Goal: Information Seeking & Learning: Check status

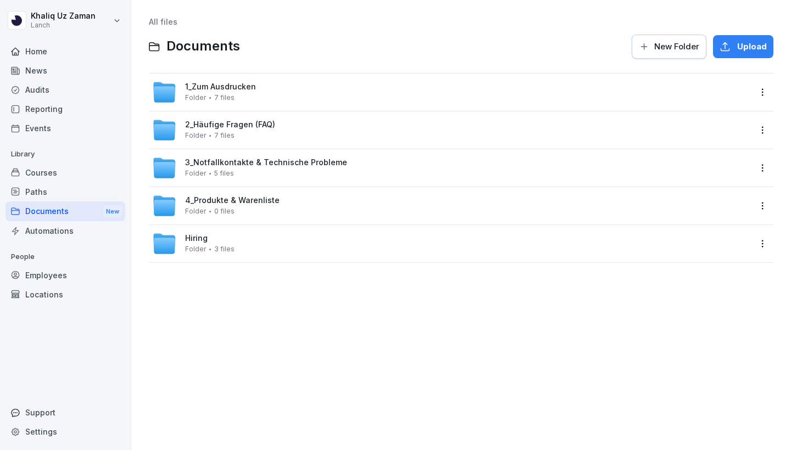
click at [51, 50] on div "Home" at bounding box center [65, 51] width 120 height 19
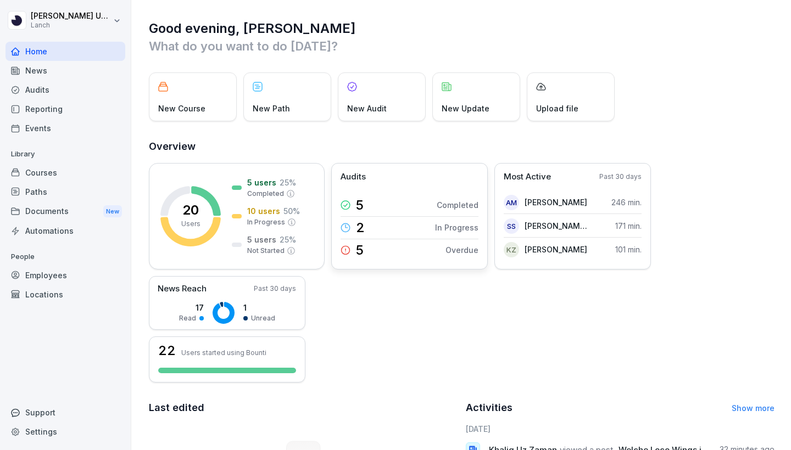
click at [394, 231] on div "2 In Progress" at bounding box center [410, 227] width 138 height 23
click at [54, 170] on div "Courses" at bounding box center [65, 172] width 120 height 19
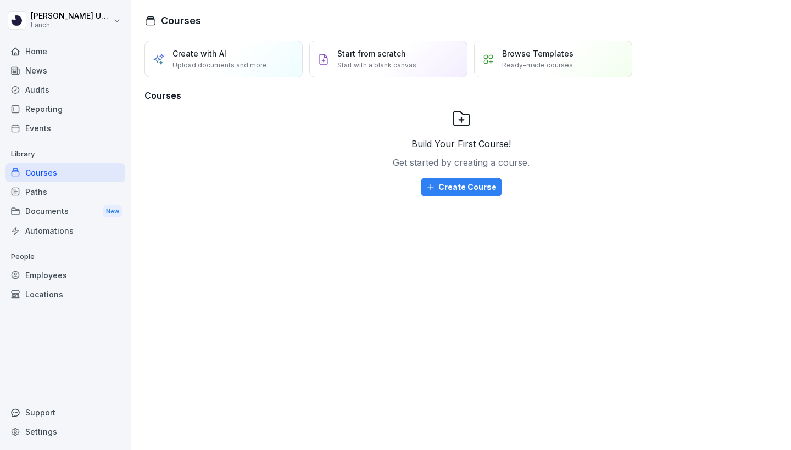
click at [42, 52] on div "Home" at bounding box center [65, 51] width 120 height 19
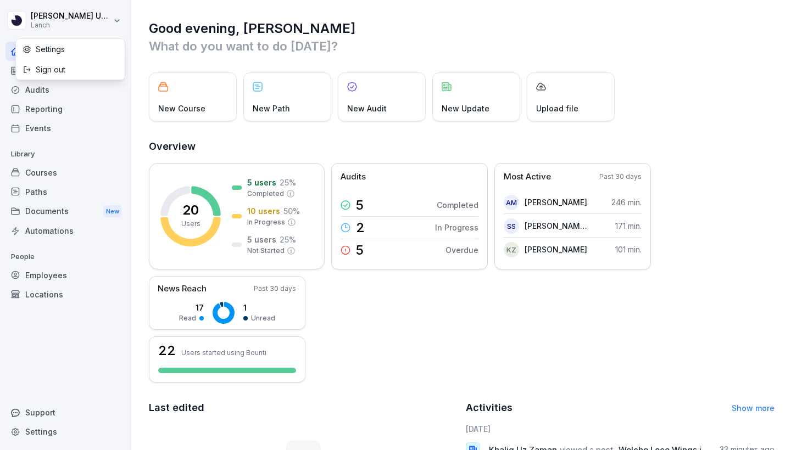
click at [65, 16] on html "[PERSON_NAME] Uz [PERSON_NAME] Lanch Home News Audits Reporting Events Library …" at bounding box center [395, 225] width 791 height 450
click at [147, 70] on html "[PERSON_NAME] Uz [PERSON_NAME] Lanch Home News Audits Reporting Events Library …" at bounding box center [395, 225] width 791 height 450
click at [64, 274] on div "Employees" at bounding box center [65, 275] width 120 height 19
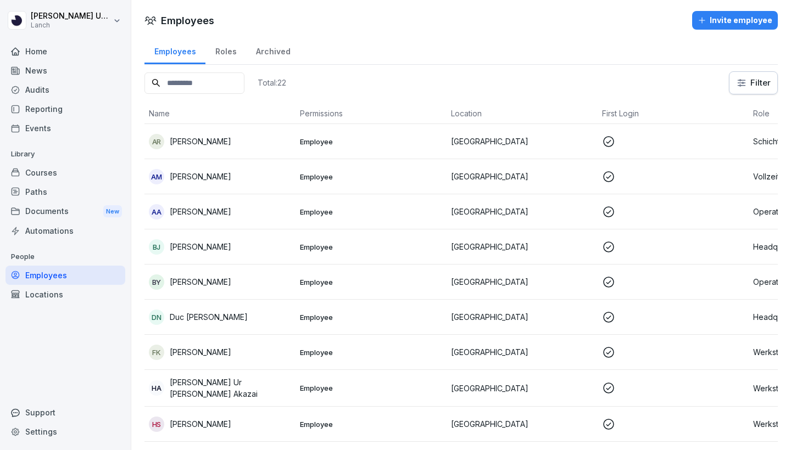
click at [760, 85] on html "[PERSON_NAME] Uz [PERSON_NAME] Lanch Home News Audits Reporting Events Library …" at bounding box center [395, 225] width 791 height 450
click at [235, 53] on div "Roles" at bounding box center [225, 50] width 41 height 28
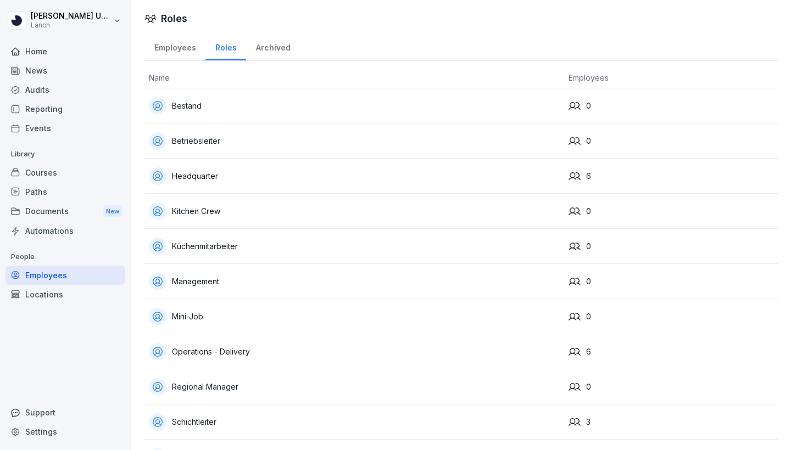
click at [42, 49] on div "Home" at bounding box center [65, 51] width 120 height 19
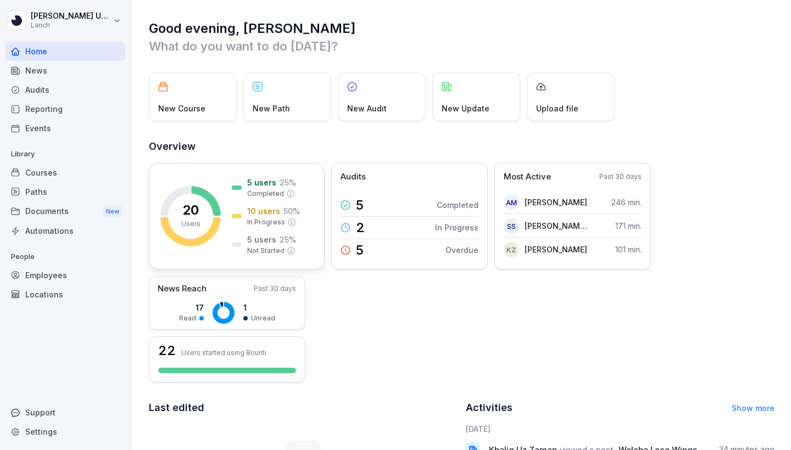
click at [274, 189] on p "Completed" at bounding box center [265, 194] width 37 height 10
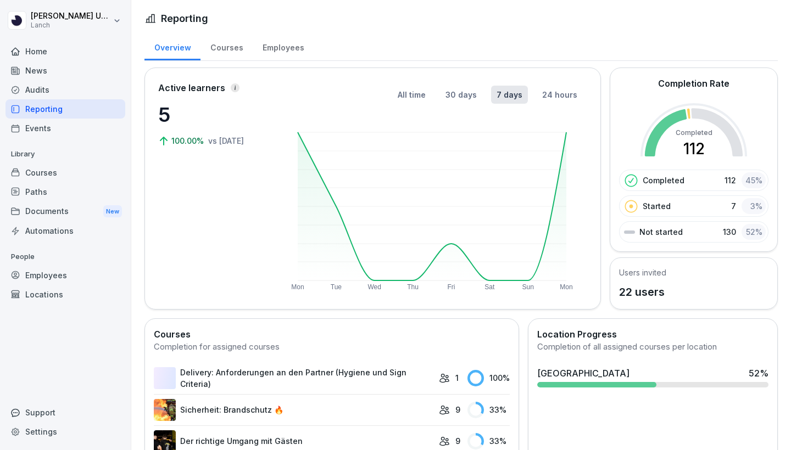
click at [272, 47] on div "Employees" at bounding box center [283, 46] width 61 height 28
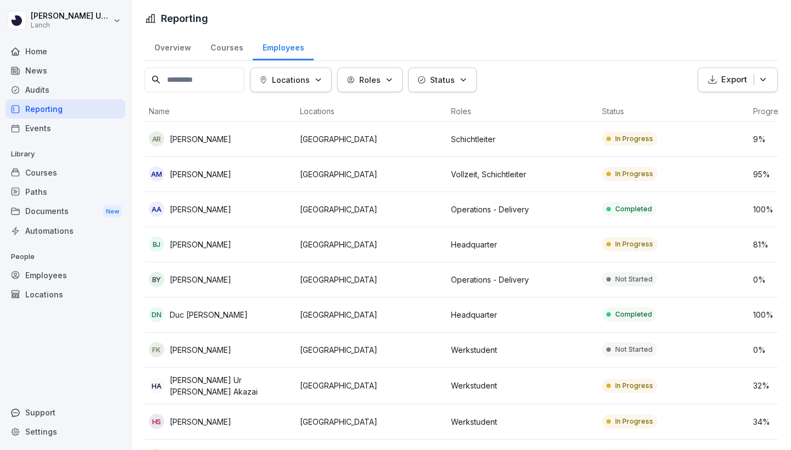
click at [308, 84] on p "Locations" at bounding box center [291, 80] width 38 height 12
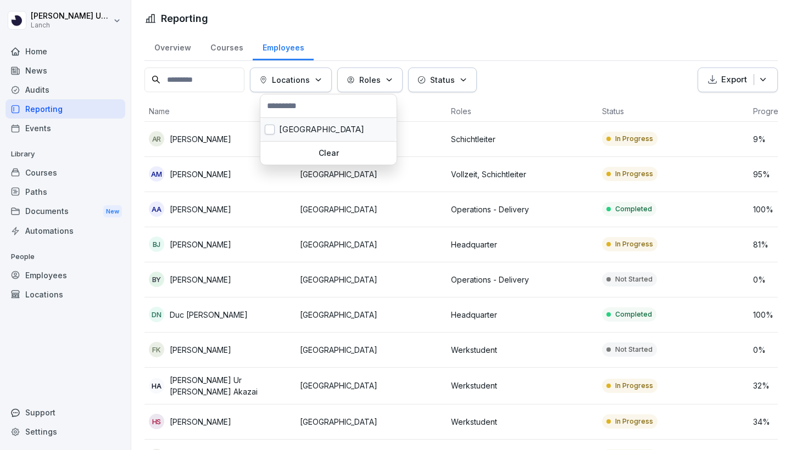
click at [304, 129] on div "[GEOGRAPHIC_DATA]" at bounding box center [328, 129] width 136 height 23
click at [389, 38] on html "[PERSON_NAME] Uz [PERSON_NAME] Lanch Home News Audits Reporting Events Library …" at bounding box center [395, 225] width 791 height 450
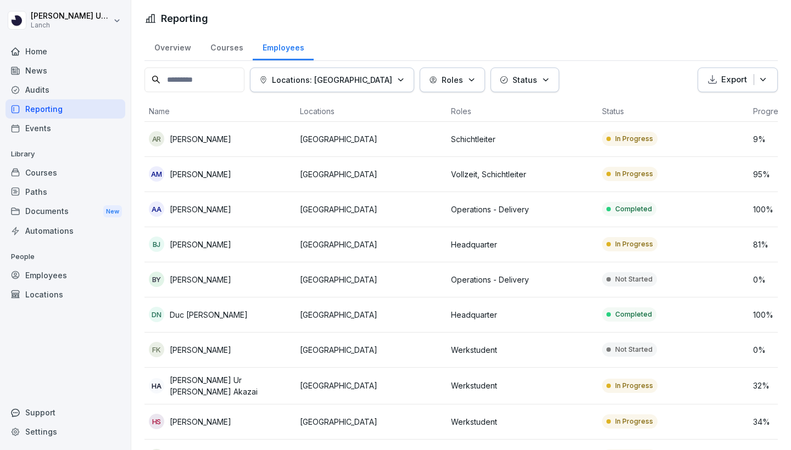
click at [513, 83] on p "Status" at bounding box center [525, 80] width 25 height 12
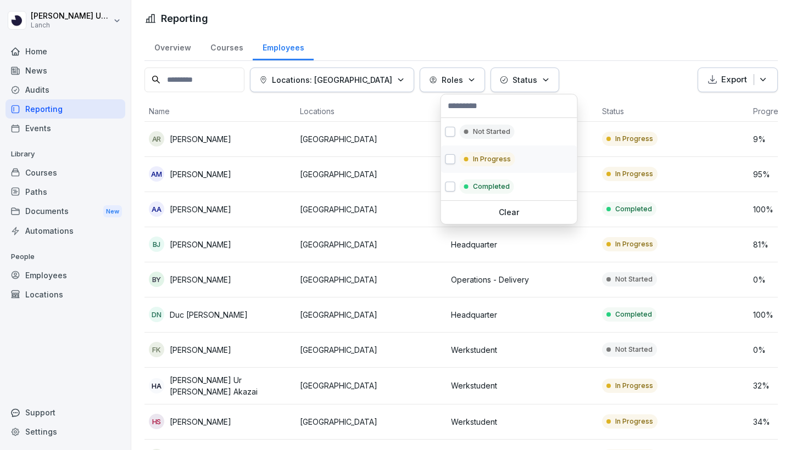
click at [497, 160] on p "In Progress" at bounding box center [492, 159] width 38 height 10
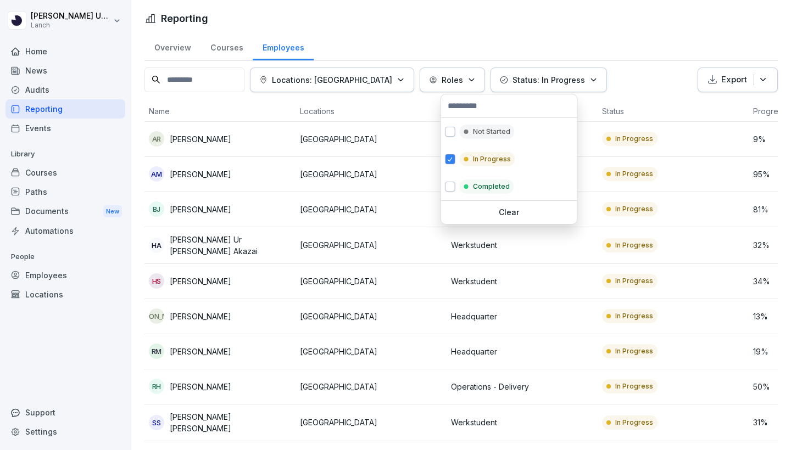
click at [564, 42] on html "[PERSON_NAME] Uz [PERSON_NAME] Lanch Home News Audits Reporting Events Library …" at bounding box center [395, 225] width 791 height 450
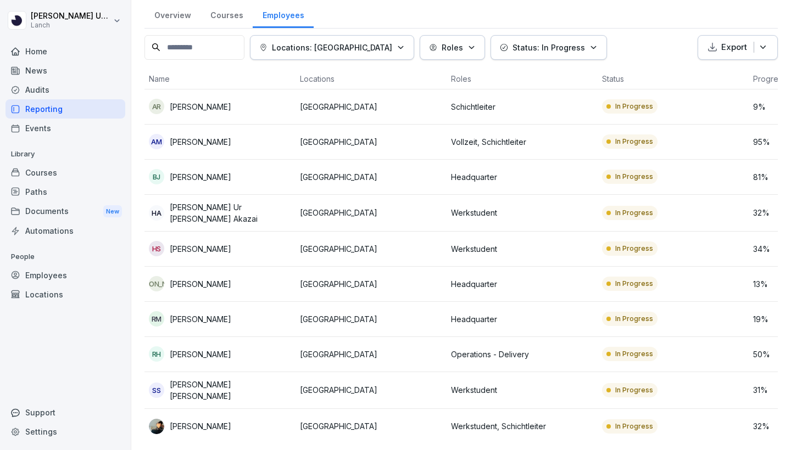
scroll to position [31, 0]
click at [470, 425] on p "Werkstudent, Schichtleiter" at bounding box center [522, 428] width 142 height 12
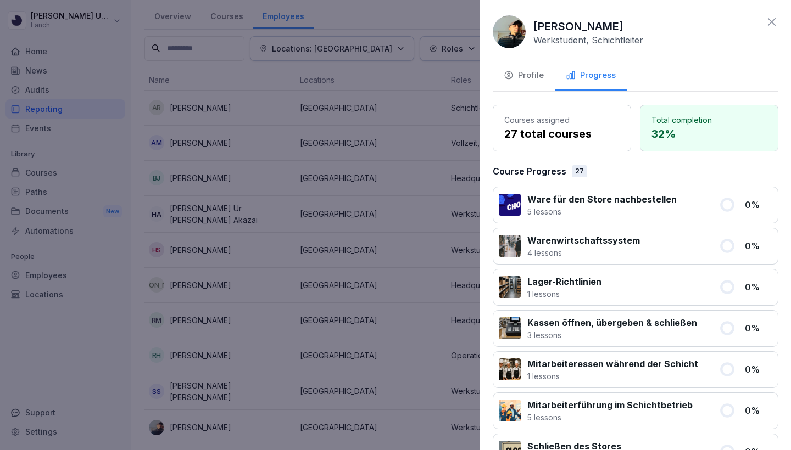
click at [374, 149] on div at bounding box center [395, 225] width 791 height 450
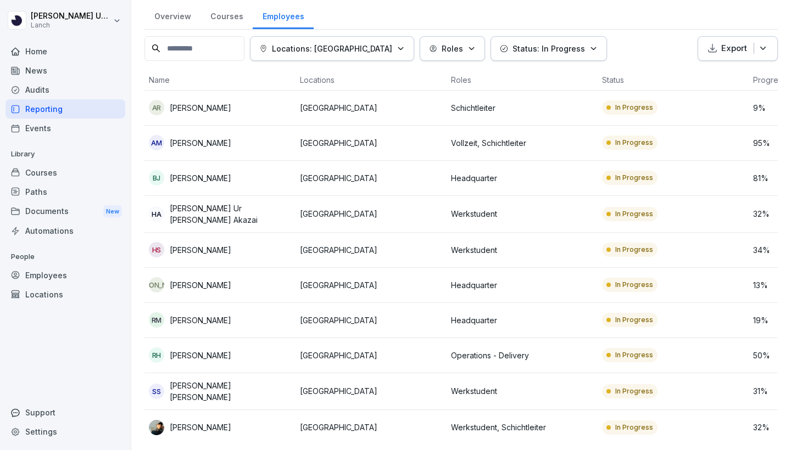
click at [353, 401] on td "[GEOGRAPHIC_DATA]" at bounding box center [371, 392] width 151 height 37
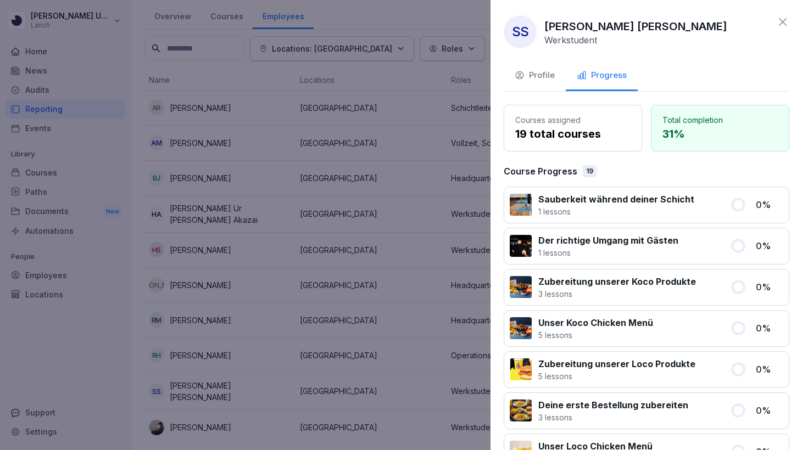
click at [291, 237] on div at bounding box center [395, 225] width 791 height 450
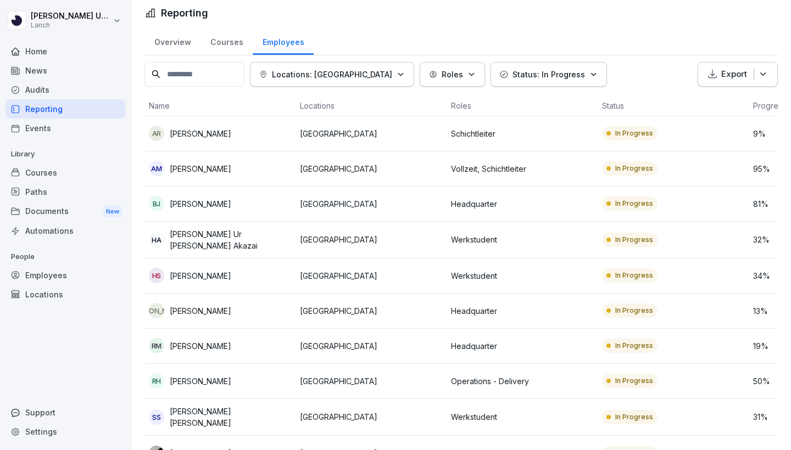
scroll to position [0, 0]
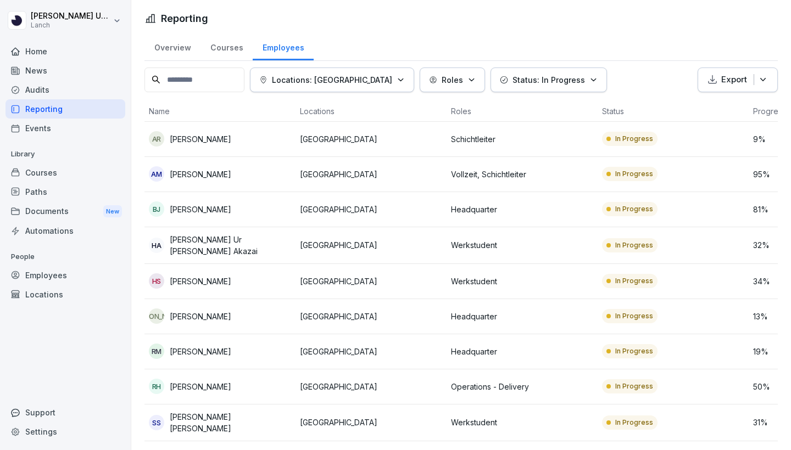
click at [380, 284] on p "[GEOGRAPHIC_DATA]" at bounding box center [371, 282] width 142 height 12
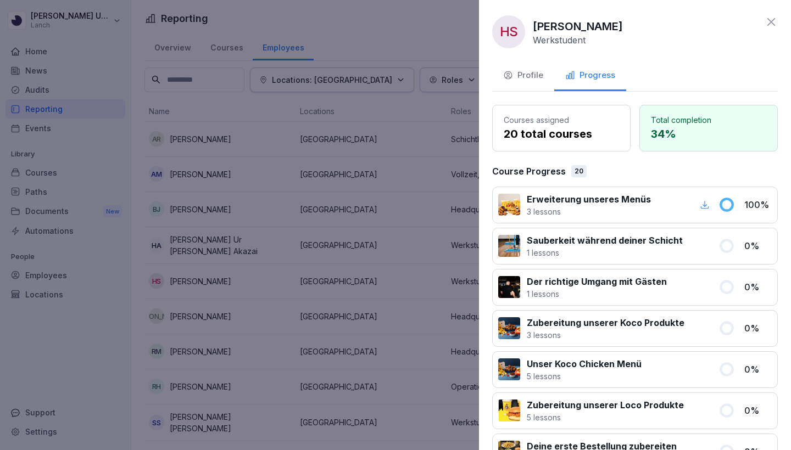
click at [211, 290] on div at bounding box center [395, 225] width 791 height 450
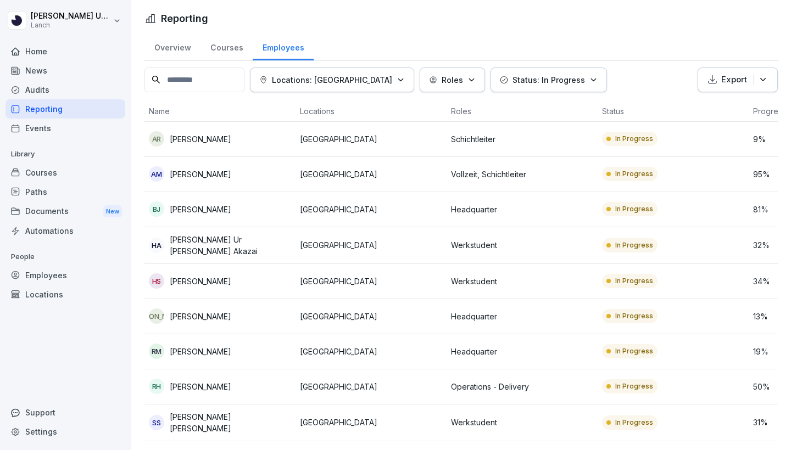
click at [368, 250] on td "[GEOGRAPHIC_DATA]" at bounding box center [371, 245] width 151 height 37
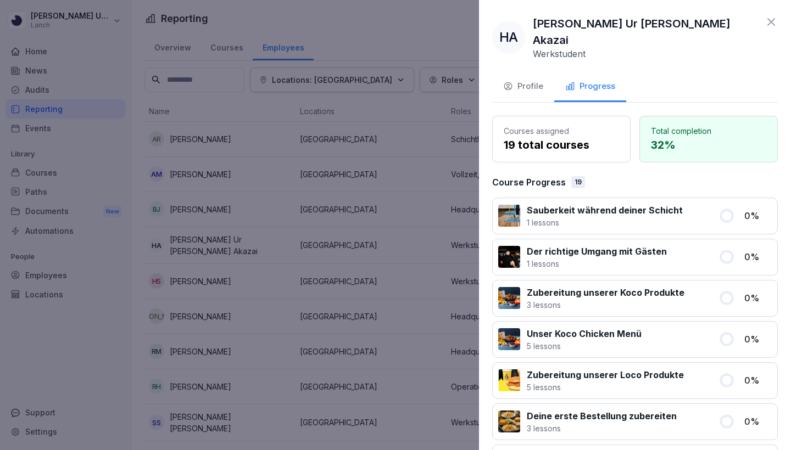
click at [191, 266] on div at bounding box center [395, 225] width 791 height 450
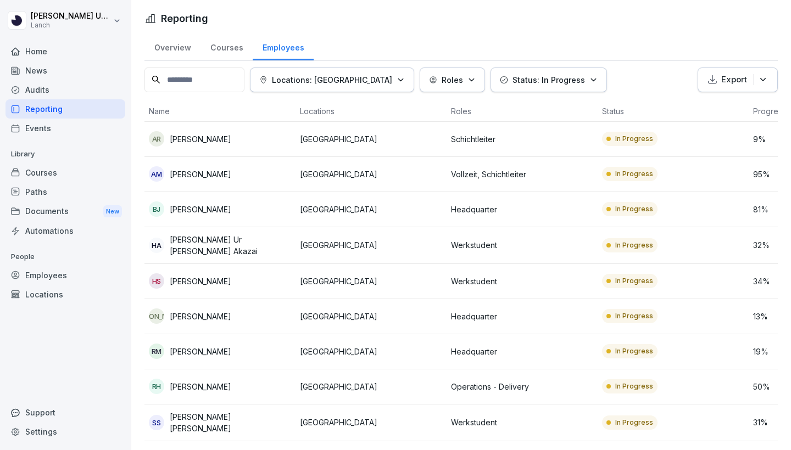
click at [216, 169] on div "AM [PERSON_NAME]" at bounding box center [220, 173] width 142 height 15
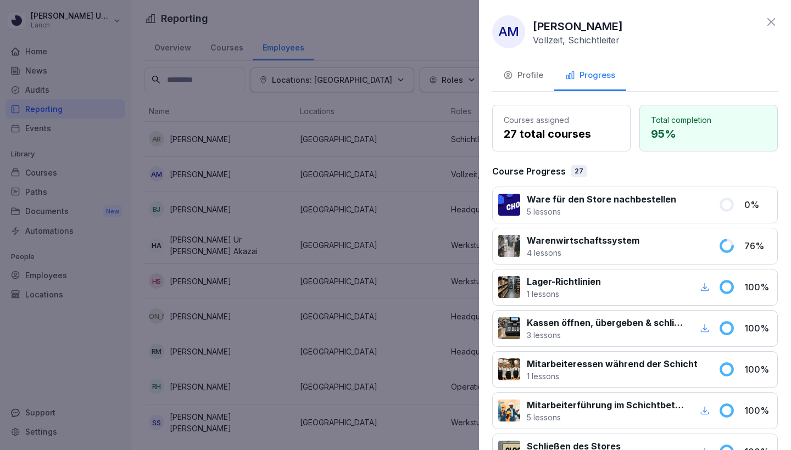
click at [255, 217] on div at bounding box center [395, 225] width 791 height 450
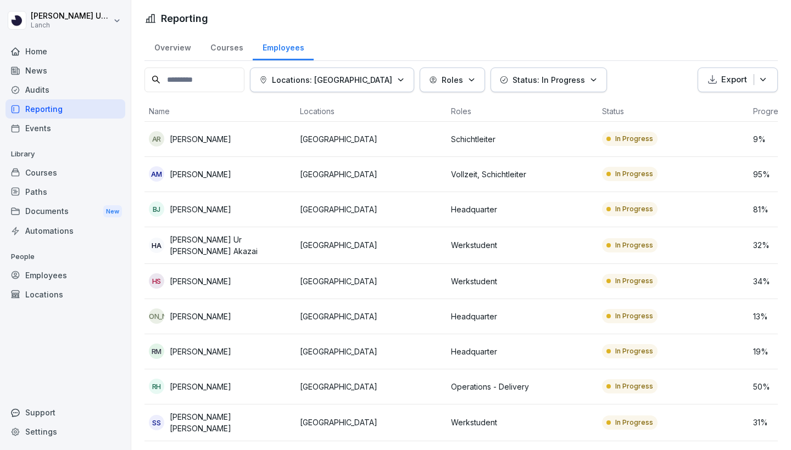
click at [281, 140] on div "AR [PERSON_NAME]" at bounding box center [220, 138] width 142 height 15
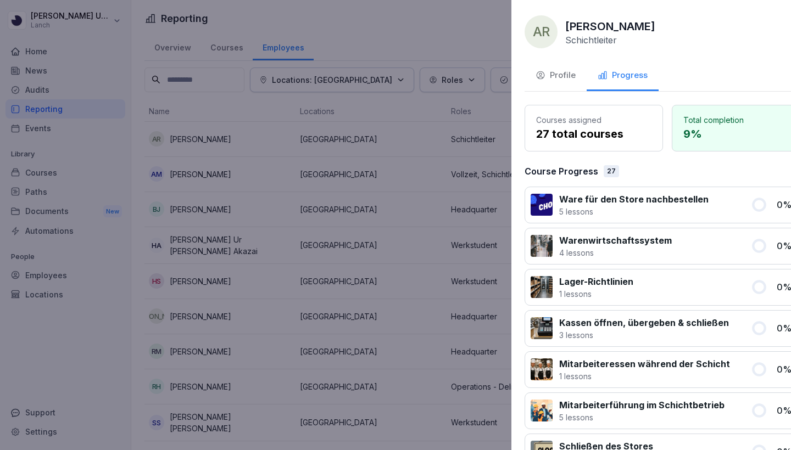
click at [294, 205] on div at bounding box center [395, 225] width 791 height 450
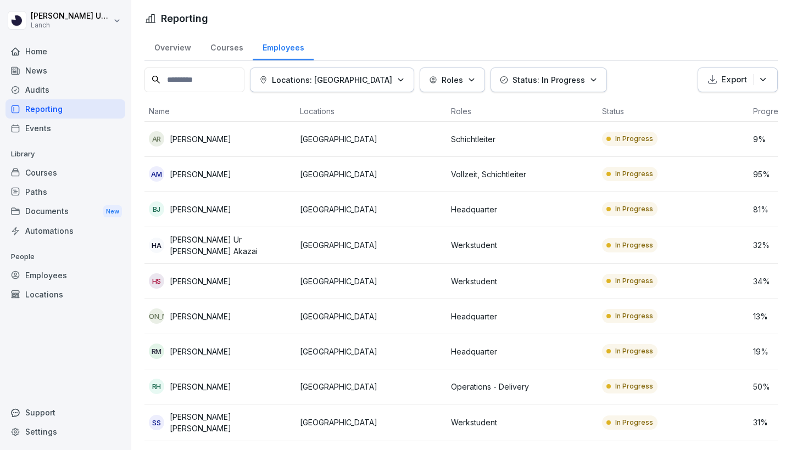
click at [513, 76] on p "Status: In Progress" at bounding box center [549, 80] width 73 height 12
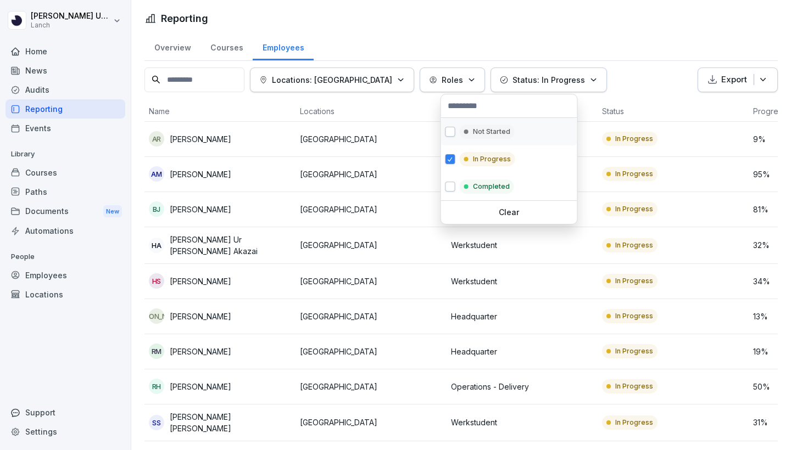
click at [505, 130] on p "Not Started" at bounding box center [491, 132] width 37 height 10
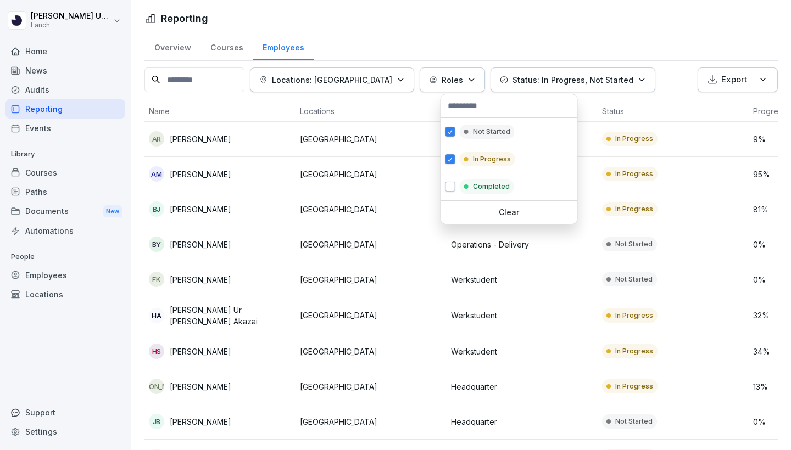
click at [386, 114] on html "[PERSON_NAME] Uz [PERSON_NAME] Lanch Home News Audits Reporting Events Library …" at bounding box center [395, 225] width 791 height 450
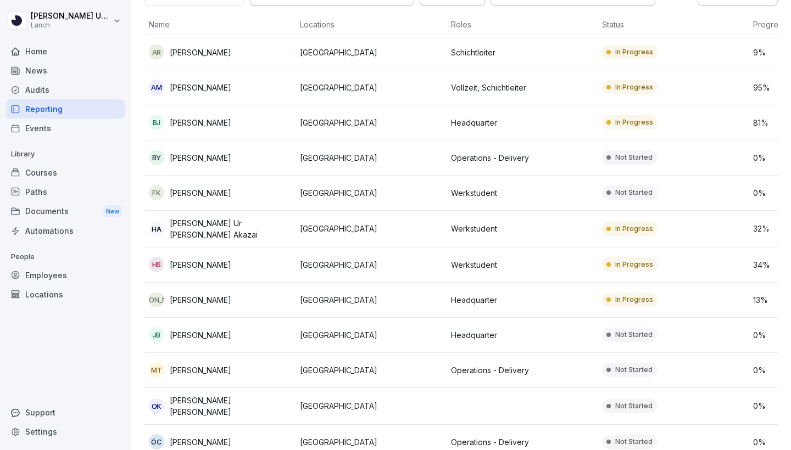
scroll to position [87, 0]
click at [463, 190] on p "Werkstudent" at bounding box center [522, 193] width 142 height 12
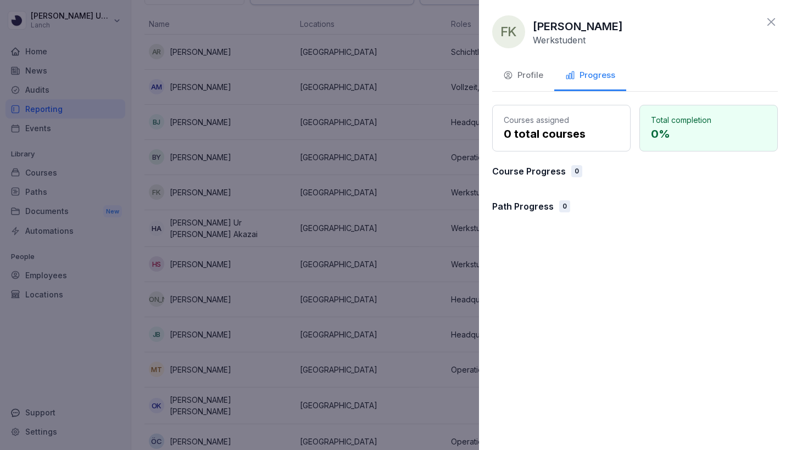
click at [394, 171] on div at bounding box center [395, 225] width 791 height 450
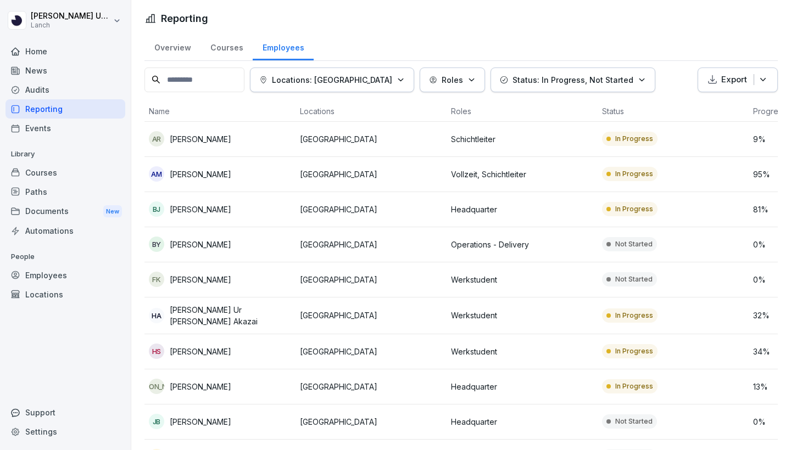
scroll to position [0, 0]
